Goal: Task Accomplishment & Management: Manage account settings

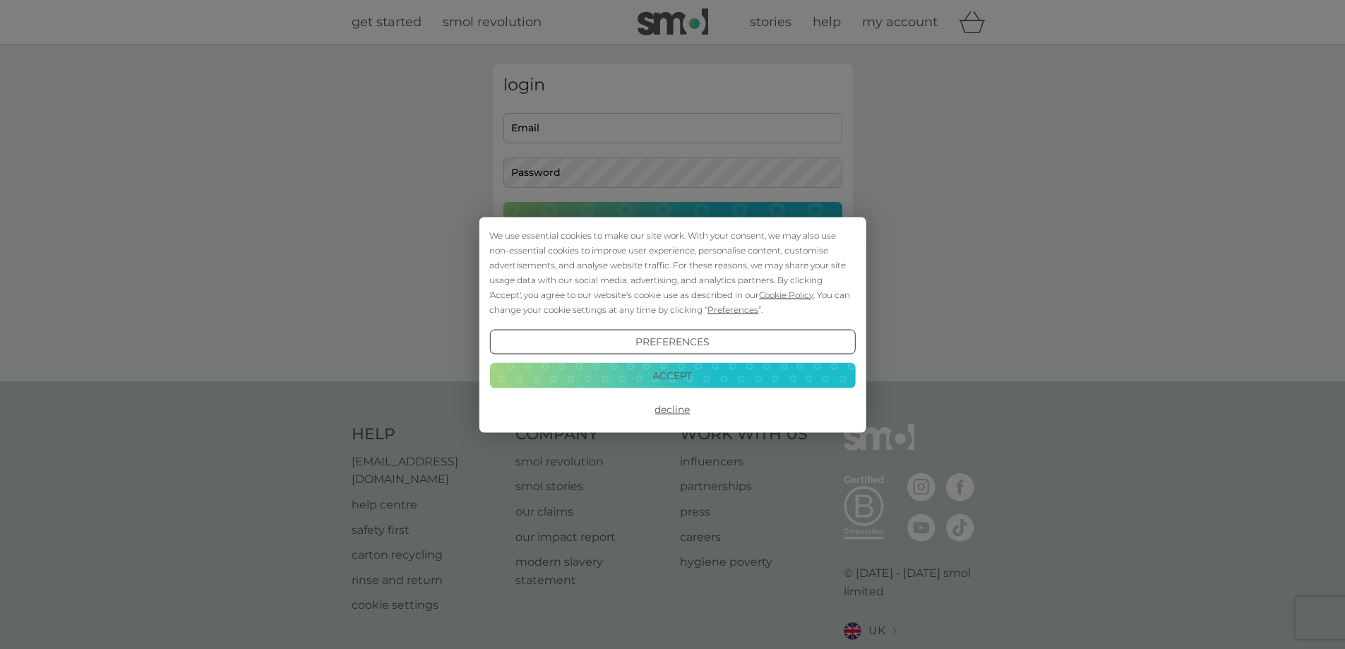
click at [679, 412] on button "Decline" at bounding box center [672, 409] width 366 height 25
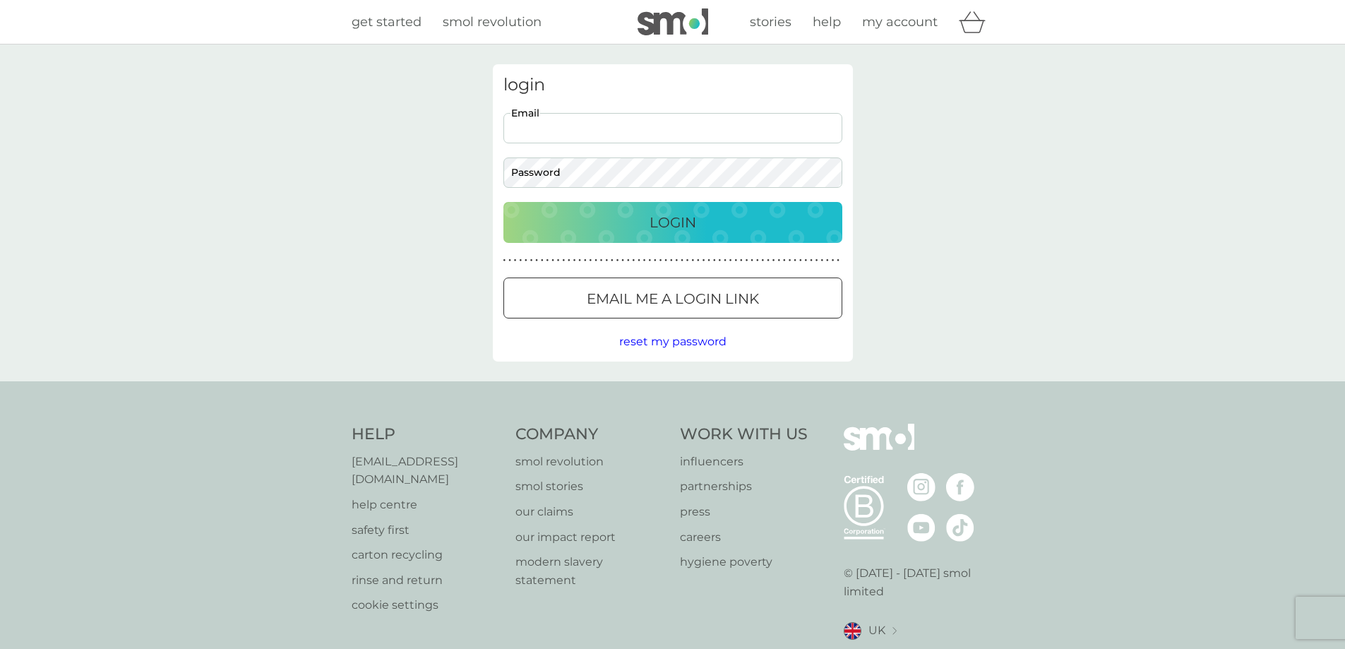
drag, startPoint x: 0, startPoint y: 0, endPoint x: 606, endPoint y: 131, distance: 619.9
click at [606, 131] on input "Email" at bounding box center [673, 128] width 339 height 30
type input "katherineflood@yahoo.co.uk"
